Goal: Transaction & Acquisition: Purchase product/service

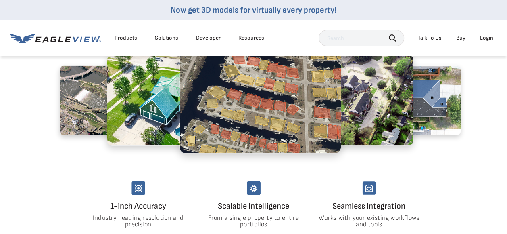
scroll to position [484, 0]
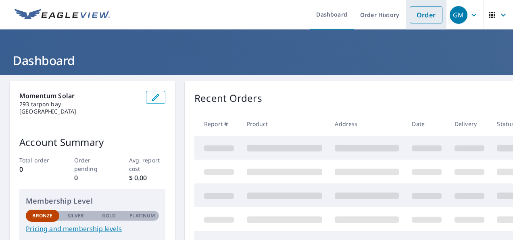
click at [412, 17] on link "Order" at bounding box center [426, 14] width 33 height 17
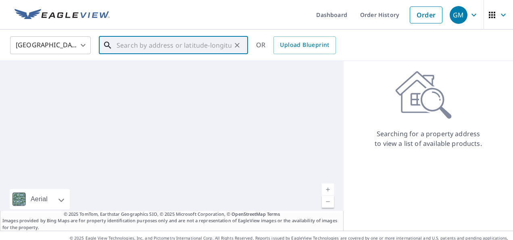
click at [207, 49] on input "text" at bounding box center [174, 45] width 115 height 23
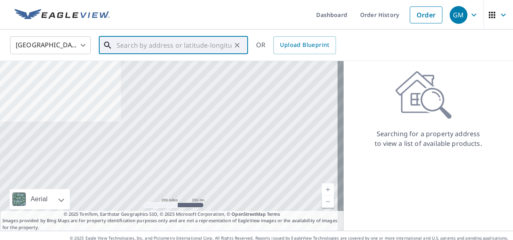
paste input "40 meadowbrook dr ossing NY 10562"
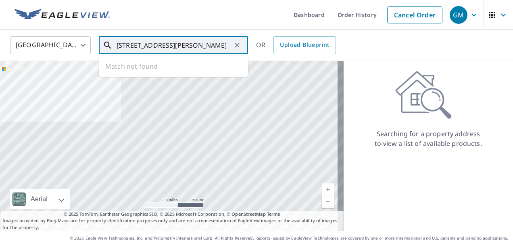
click at [190, 44] on input "40 meadowbrook dr ossing NY 10562" at bounding box center [174, 45] width 115 height 23
drag, startPoint x: 179, startPoint y: 42, endPoint x: 274, endPoint y: 51, distance: 95.6
click at [274, 51] on div "United States US ​ 40 meadowbrook dr ossing NY 10562 ​ Match not found OR Uploa…" at bounding box center [253, 44] width 499 height 19
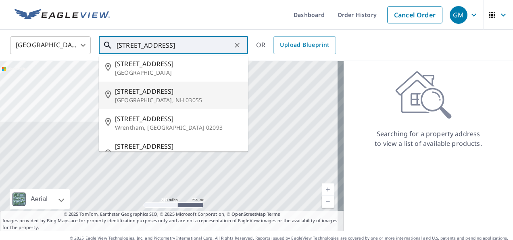
scroll to position [48, 0]
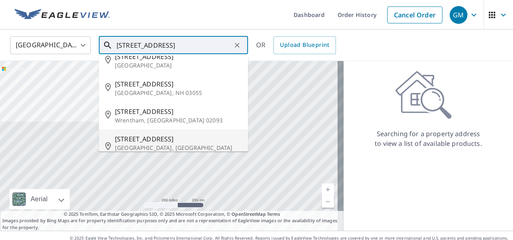
click at [157, 144] on p "Ossining, NY 10562" at bounding box center [178, 152] width 127 height 16
type input "40 Meadowbrook Dr Ossining, NY 10562"
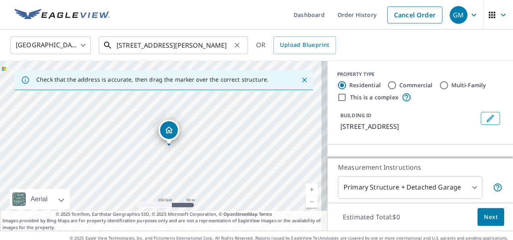
click at [191, 48] on input "40 Meadowbrook Dr Ossining, NY 10562" at bounding box center [174, 45] width 115 height 23
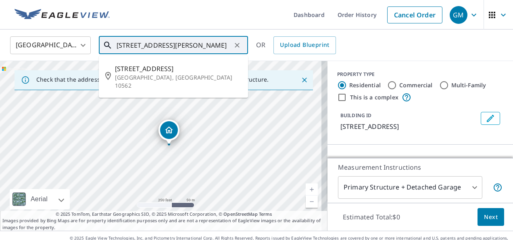
click at [191, 48] on input "40 Meadowbrook Dr Ossining, NY 10562" at bounding box center [174, 45] width 115 height 23
click at [191, 49] on input "40 Meadowbrook Dr Ossining, NY 10562" at bounding box center [174, 45] width 115 height 23
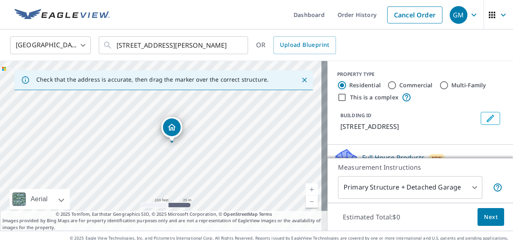
click at [434, 46] on div "United States US ​ 40 Meadowbrook Dr Ossining, NY 10562 ​ OR Upload Blueprint" at bounding box center [253, 44] width 499 height 19
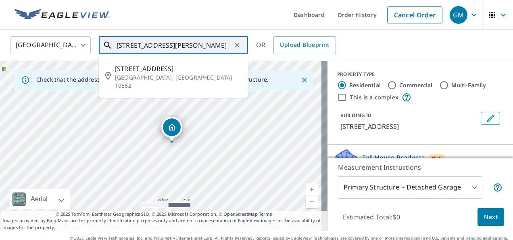
click at [217, 46] on input "40 Meadowbrook Dr Ossining, NY 10562" at bounding box center [174, 45] width 115 height 23
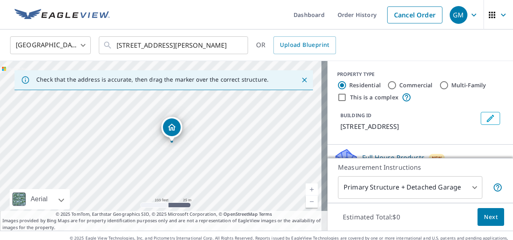
click at [350, 38] on div "United States US ​ 40 Meadowbrook Dr Ossining, NY 10562 ​ OR Upload Blueprint" at bounding box center [253, 44] width 499 height 19
drag, startPoint x: 198, startPoint y: 167, endPoint x: 218, endPoint y: 97, distance: 73.0
click at [218, 97] on div "40 Meadowbrook Dr Ossining, NY 10562" at bounding box center [164, 145] width 328 height 169
click at [198, 148] on div "40 Meadowbrook Dr Ossining, NY 10562" at bounding box center [164, 145] width 328 height 169
click at [202, 142] on div "40 Meadowbrook Dr Ossining, NY 10562" at bounding box center [164, 145] width 328 height 169
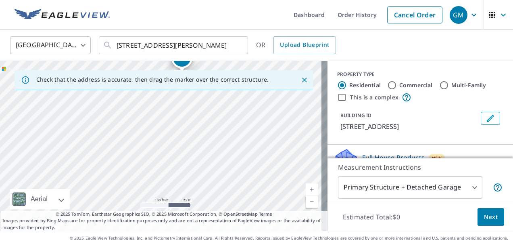
drag, startPoint x: 198, startPoint y: 164, endPoint x: 219, endPoint y: 90, distance: 76.7
click at [219, 90] on div "Check that the address is accurate, then drag the marker over the correct struc…" at bounding box center [164, 145] width 328 height 169
click at [207, 118] on div "40 Meadowbrook Dr Ossining, NY 10562" at bounding box center [164, 145] width 328 height 169
drag, startPoint x: 195, startPoint y: 157, endPoint x: 205, endPoint y: 115, distance: 43.1
click at [205, 115] on div "40 Meadowbrook Dr Ossining, NY 10562" at bounding box center [164, 145] width 328 height 169
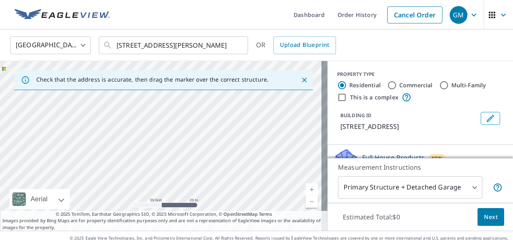
click at [301, 78] on icon "Close" at bounding box center [305, 80] width 8 height 8
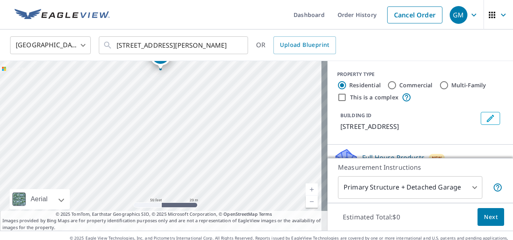
drag, startPoint x: 173, startPoint y: 173, endPoint x: 172, endPoint y: 98, distance: 75.0
click at [172, 98] on div "40 Meadowbrook Dr Ossining, NY 10562" at bounding box center [164, 145] width 328 height 169
drag, startPoint x: 189, startPoint y: 141, endPoint x: 188, endPoint y: 82, distance: 58.5
click at [188, 82] on div "40 Meadowbrook Dr Ossining, NY 10562" at bounding box center [164, 145] width 328 height 169
drag, startPoint x: 202, startPoint y: 127, endPoint x: 209, endPoint y: 93, distance: 34.5
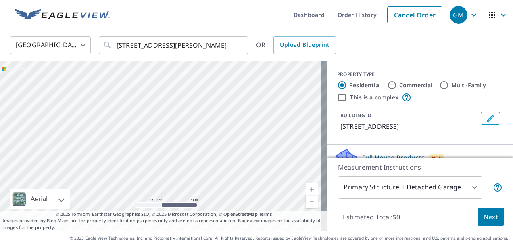
click at [209, 93] on div "40 Meadowbrook Dr Ossining, NY 10562" at bounding box center [164, 145] width 328 height 169
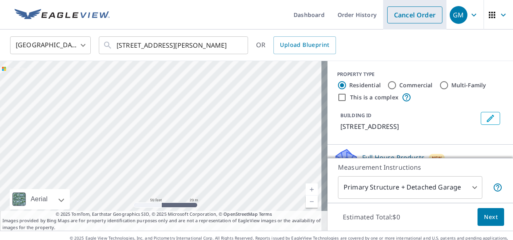
click at [417, 27] on li "Cancel Order" at bounding box center [414, 14] width 63 height 29
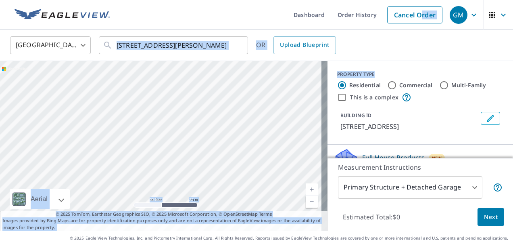
drag, startPoint x: 417, startPoint y: 33, endPoint x: 412, endPoint y: 63, distance: 30.6
click at [412, 63] on div "Dashboard Order History Cancel Order GM United States US ​ 40 Meadowbrook Dr Os…" at bounding box center [256, 120] width 513 height 240
click at [434, 33] on div "United States US ​ 40 Meadowbrook Dr Ossining, NY 10562 ​ OR Upload Blueprint" at bounding box center [256, 44] width 513 height 31
